Goal: Complete application form

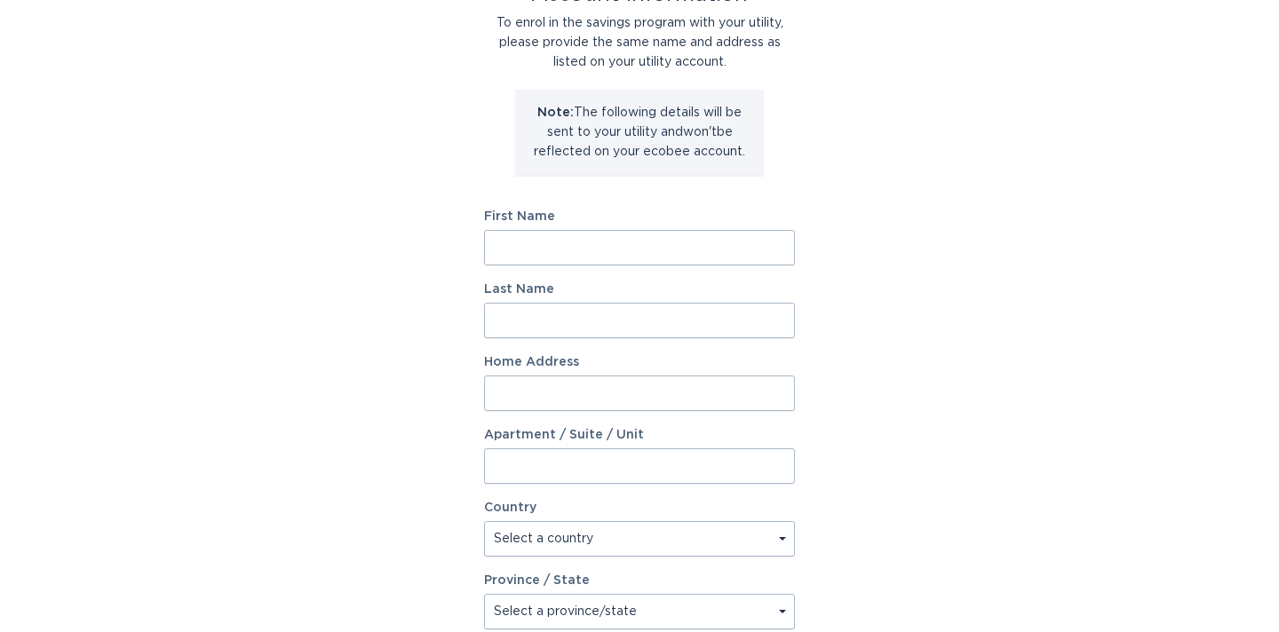
scroll to position [137, 0]
click at [569, 252] on input "First Name" at bounding box center [639, 246] width 311 height 36
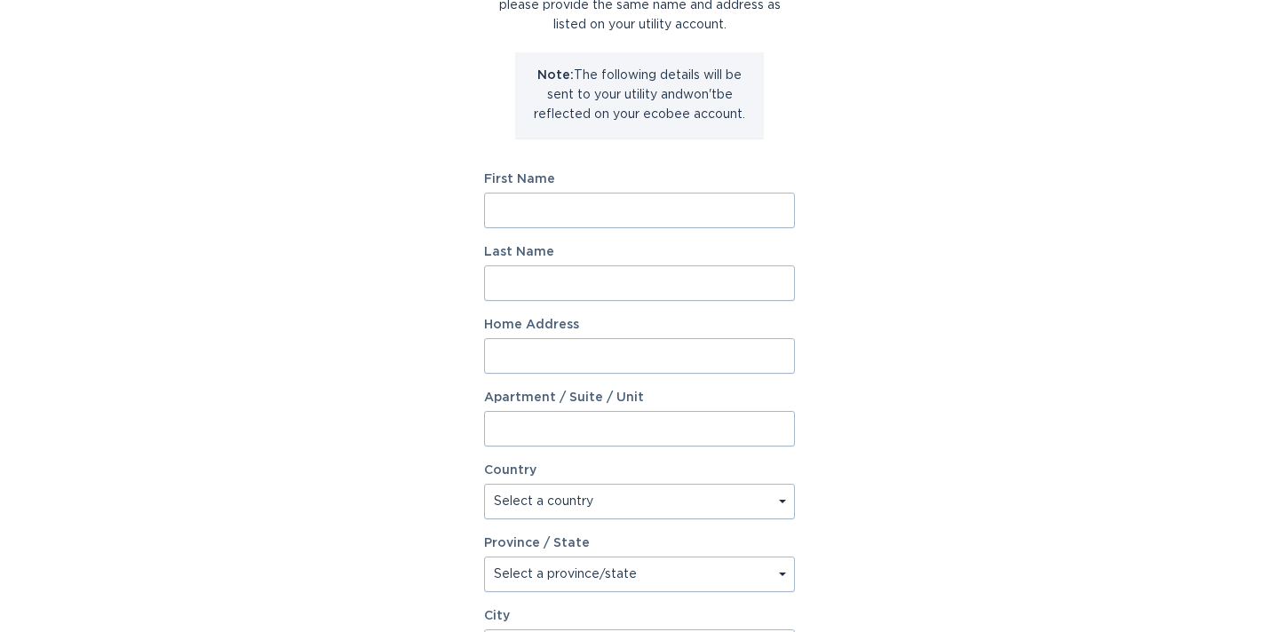
scroll to position [81, 0]
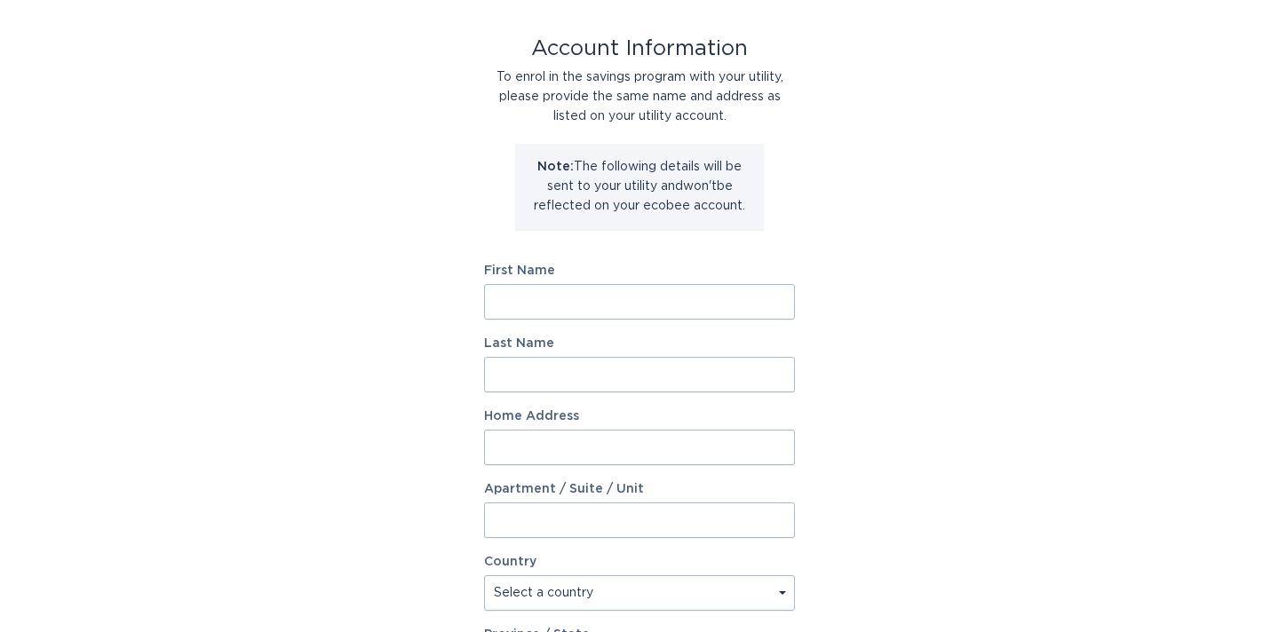
click at [596, 299] on input "First Name" at bounding box center [639, 302] width 311 height 36
type input "[PERSON_NAME]"
type input "[STREET_ADDRESS]"
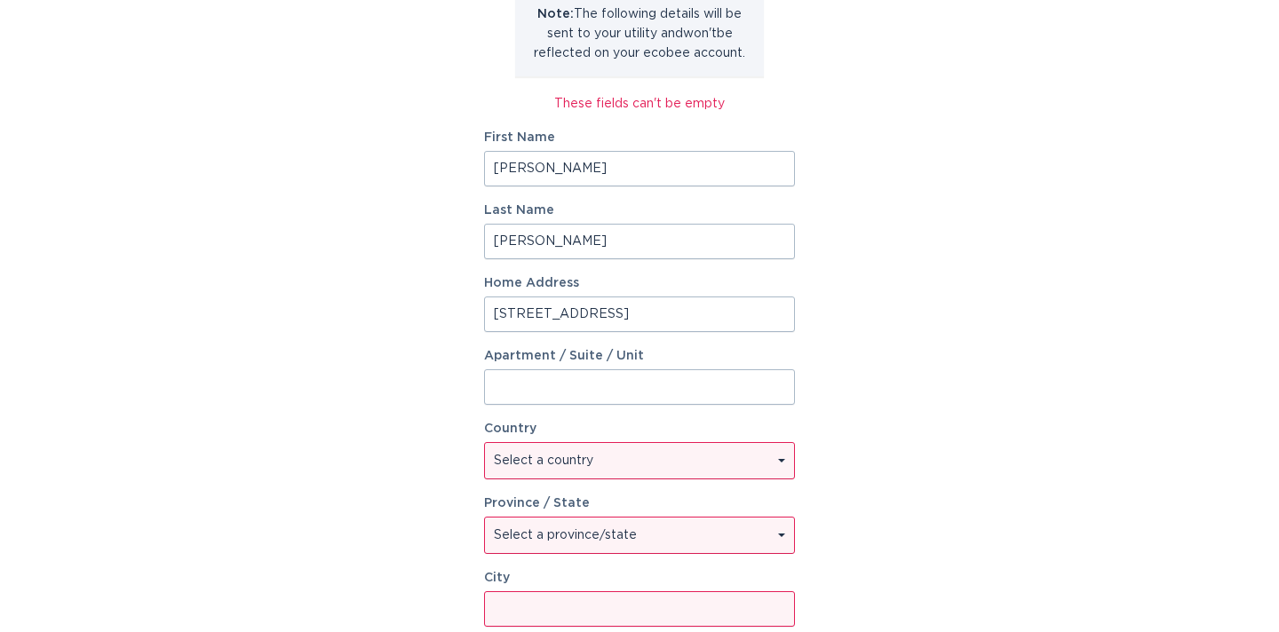
scroll to position [236, 0]
click at [589, 458] on select "Select a country [GEOGRAPHIC_DATA] [GEOGRAPHIC_DATA]" at bounding box center [639, 459] width 309 height 36
select select "US"
click at [544, 532] on select "Select a province/state [US_STATE] [US_STATE] [US_STATE] [US_STATE] [US_STATE] …" at bounding box center [639, 533] width 309 height 36
select select "FL"
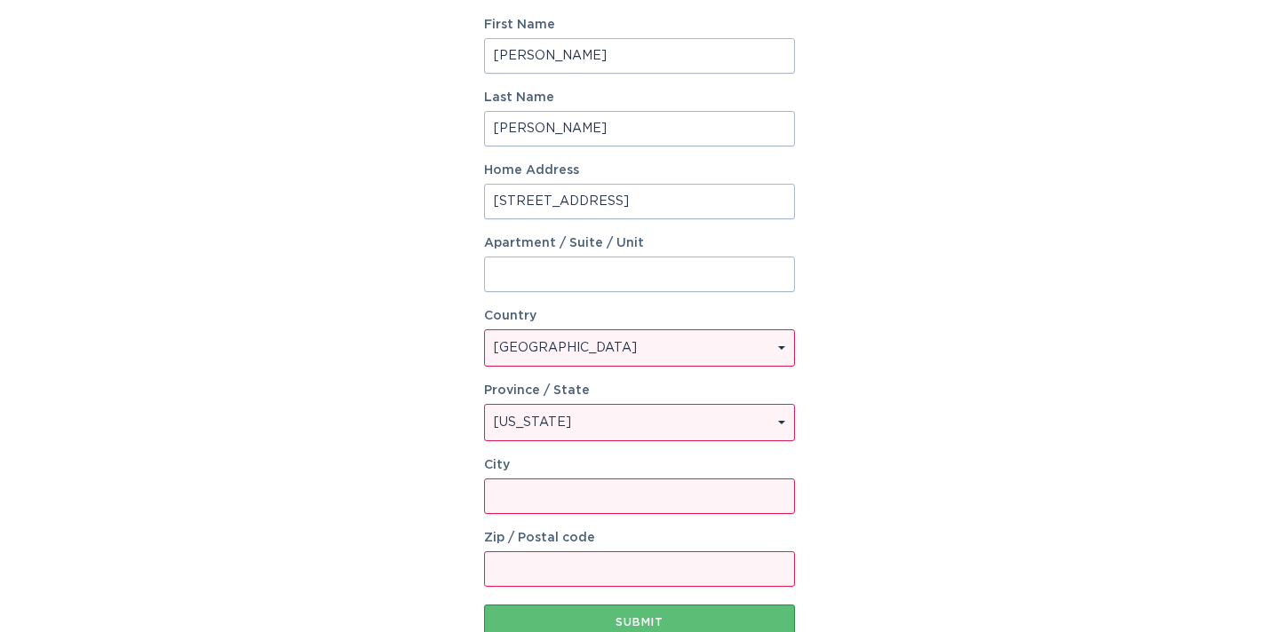
scroll to position [370, 0]
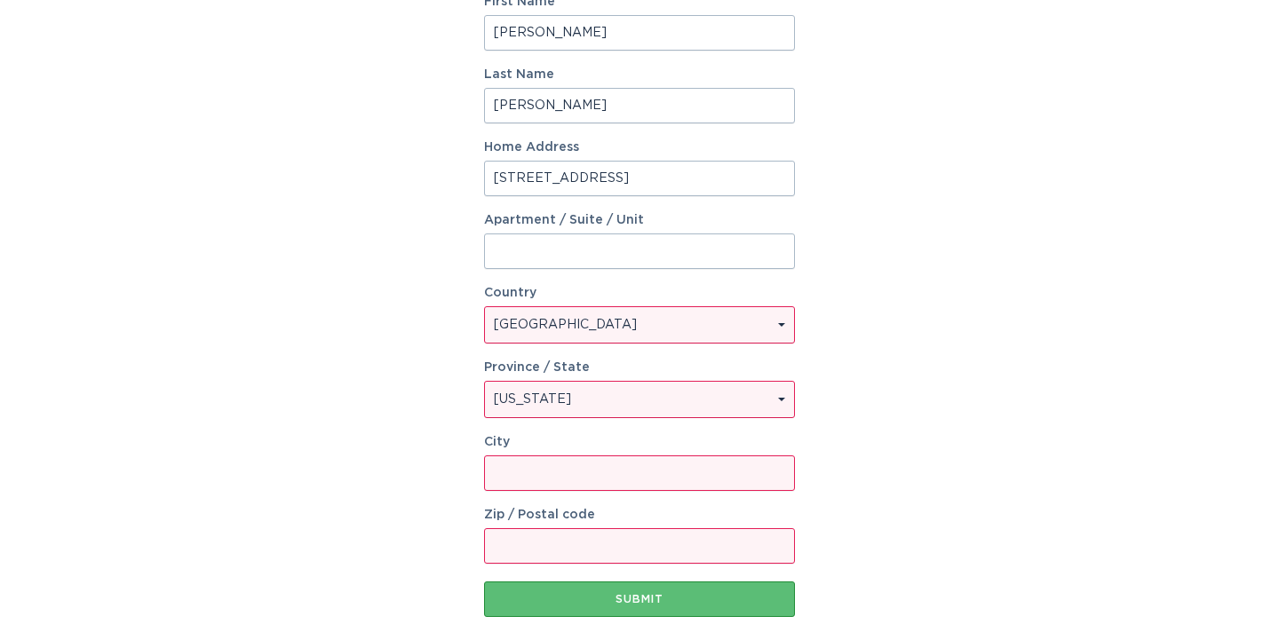
click at [577, 470] on input "City" at bounding box center [639, 474] width 311 height 36
type input "Zephyrhills"
click at [576, 545] on input "Zip / Postal code" at bounding box center [639, 547] width 311 height 36
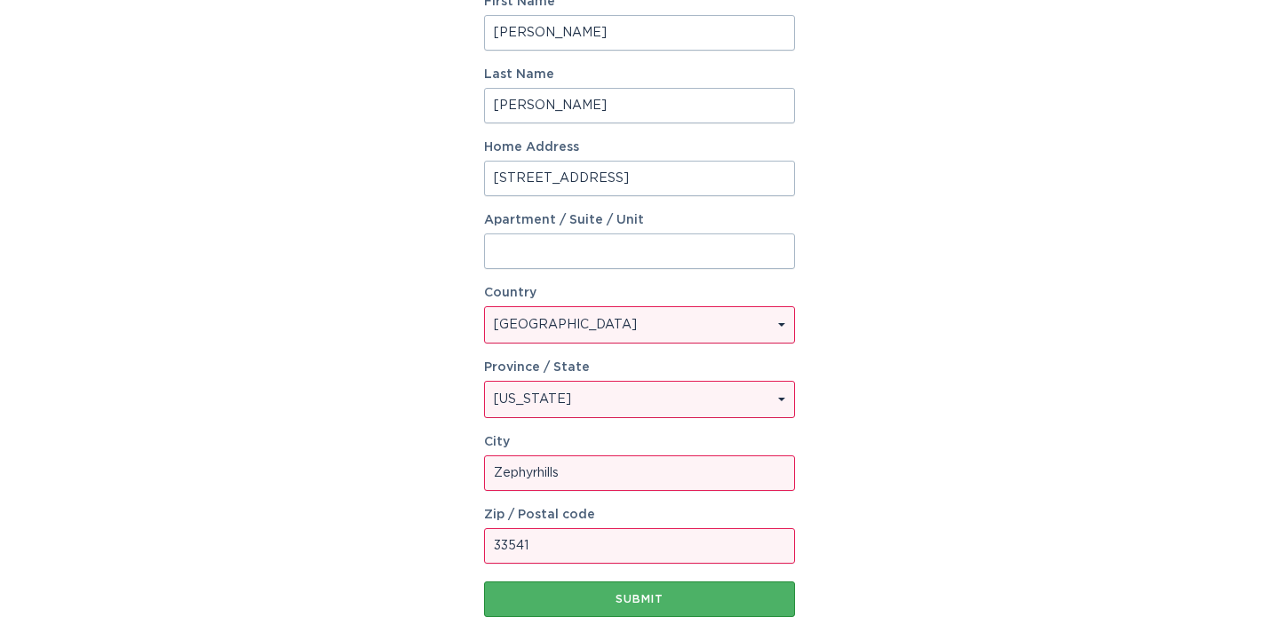
type input "33541"
click at [650, 596] on div "Submit" at bounding box center [639, 599] width 293 height 11
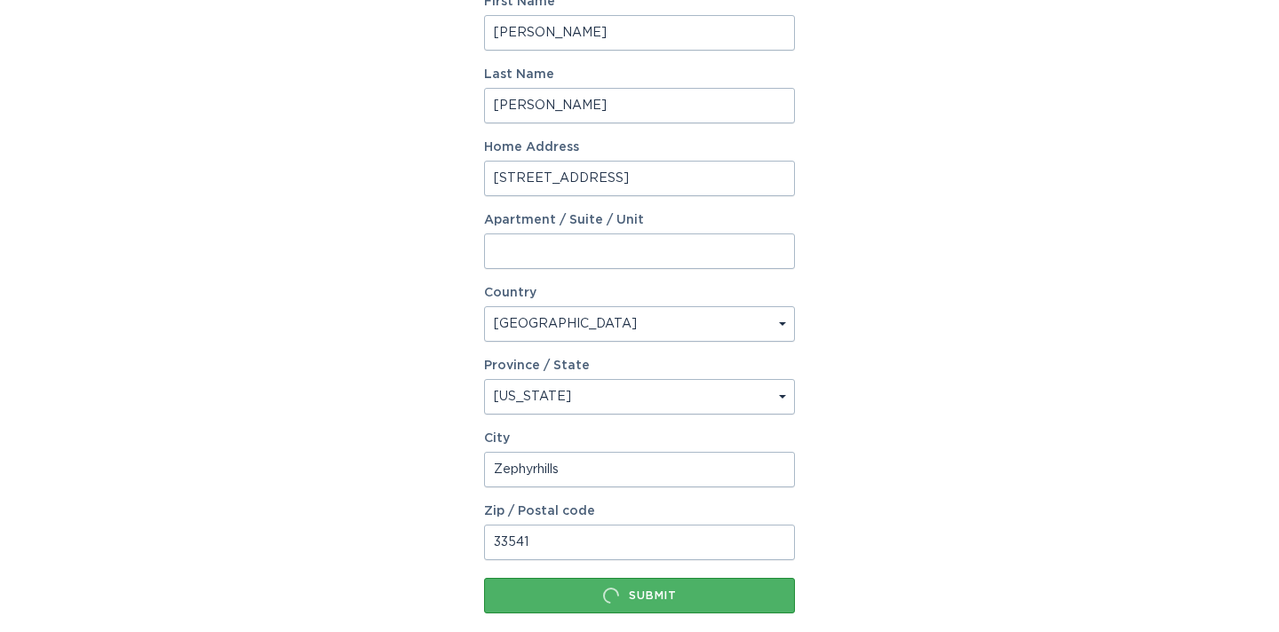
scroll to position [0, 0]
